Goal: Task Accomplishment & Management: Manage account settings

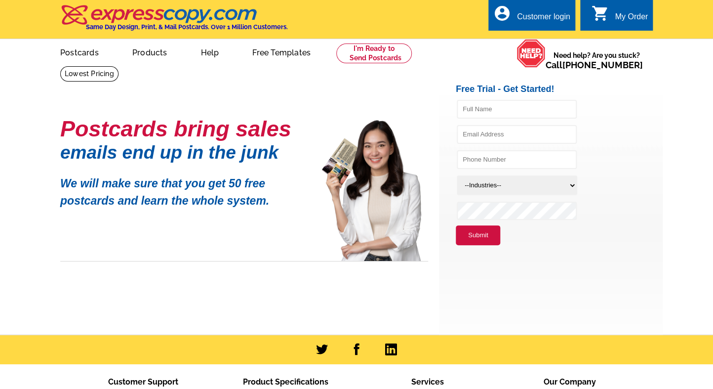
click at [553, 12] on div "Customer login" at bounding box center [543, 19] width 53 height 14
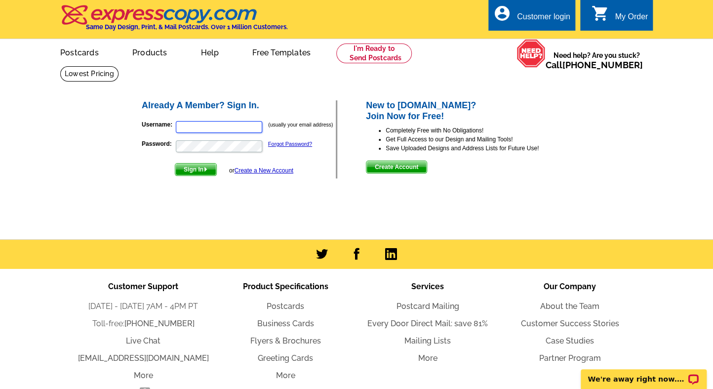
click at [187, 127] on input "Username:" at bounding box center [219, 127] width 86 height 12
type input "[EMAIL_ADDRESS][DOMAIN_NAME]"
click at [289, 141] on link "Forgot Password?" at bounding box center [290, 144] width 44 height 6
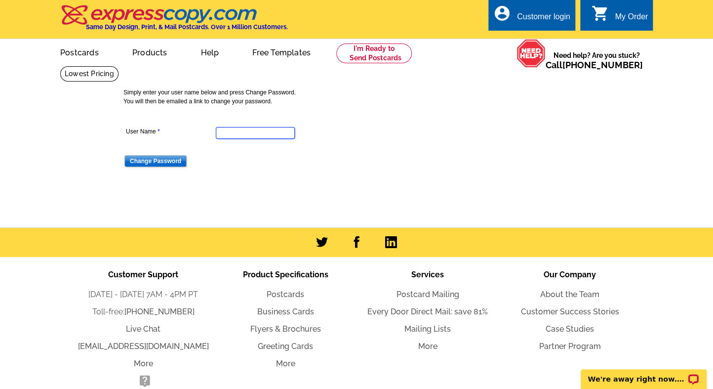
click at [260, 134] on input "User Name" at bounding box center [255, 133] width 79 height 12
type input "lrdhomes@gmail.com"
click at [397, 153] on form "User Name lrdhomes@gmail.com Change Password" at bounding box center [361, 140] width 474 height 56
click at [158, 162] on input "Change Password" at bounding box center [155, 161] width 62 height 12
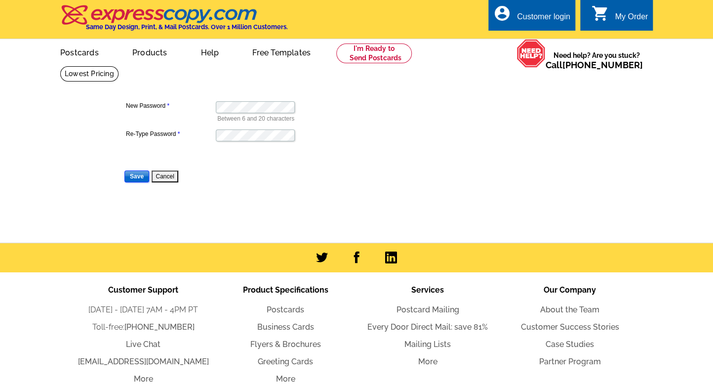
click at [132, 178] on input "Save" at bounding box center [136, 176] width 25 height 12
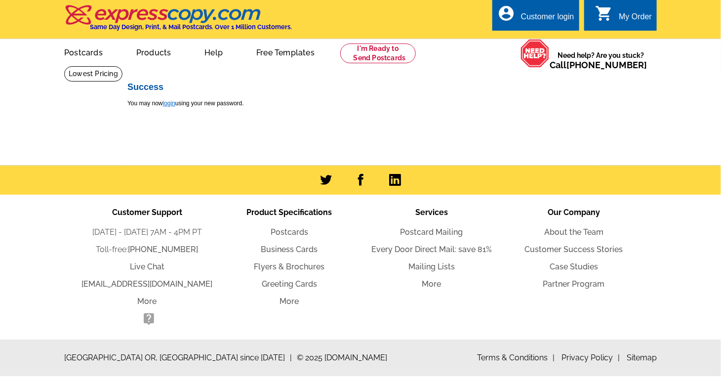
click at [166, 104] on link "login" at bounding box center [169, 103] width 12 height 7
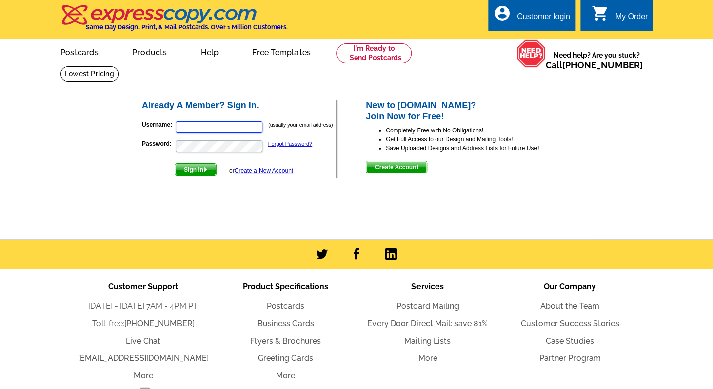
type input "[EMAIL_ADDRESS][DOMAIN_NAME]"
click at [200, 170] on span "Sign In" at bounding box center [195, 170] width 41 height 12
